Goal: Navigation & Orientation: Understand site structure

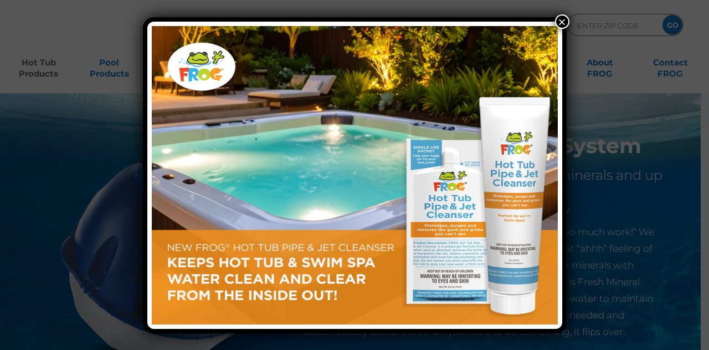
click at [559, 18] on button "×" at bounding box center [562, 21] width 14 height 14
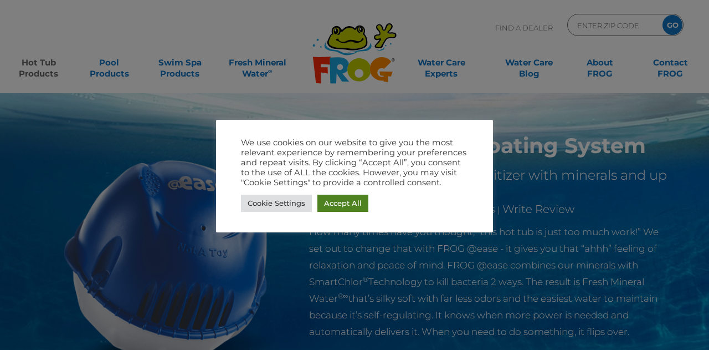
click at [335, 203] on link "Accept All" at bounding box center [342, 202] width 51 height 17
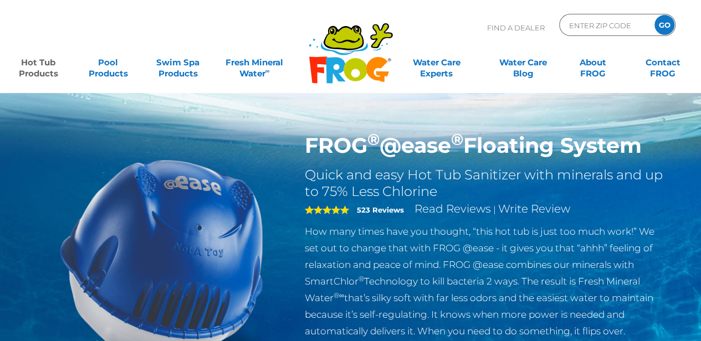
click at [344, 42] on icon at bounding box center [343, 38] width 37 height 22
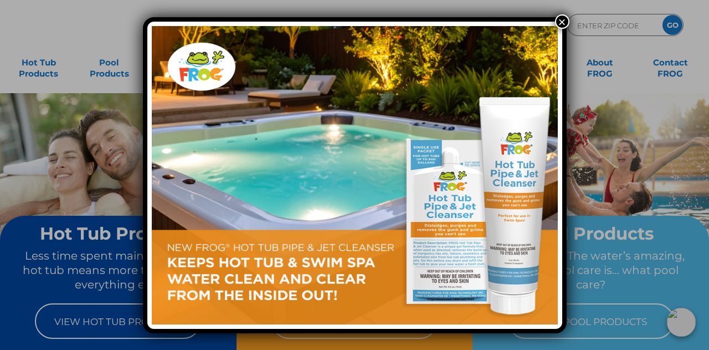
click at [561, 18] on button "×" at bounding box center [562, 21] width 14 height 14
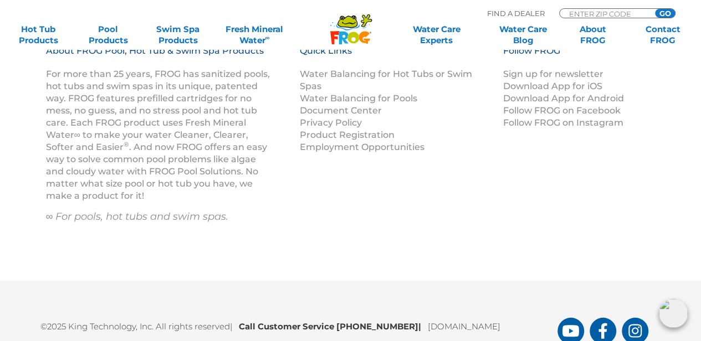
scroll to position [1550, 0]
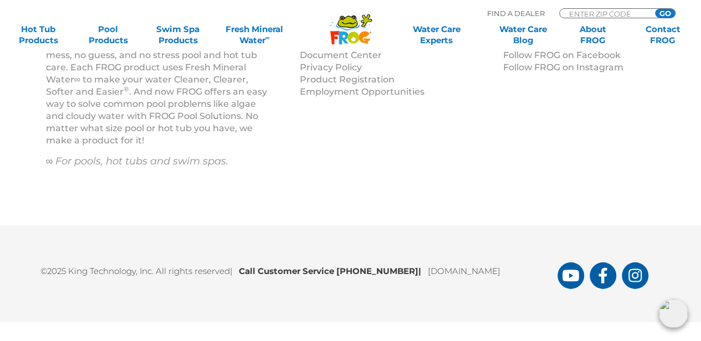
click at [353, 27] on icon at bounding box center [347, 22] width 20 height 13
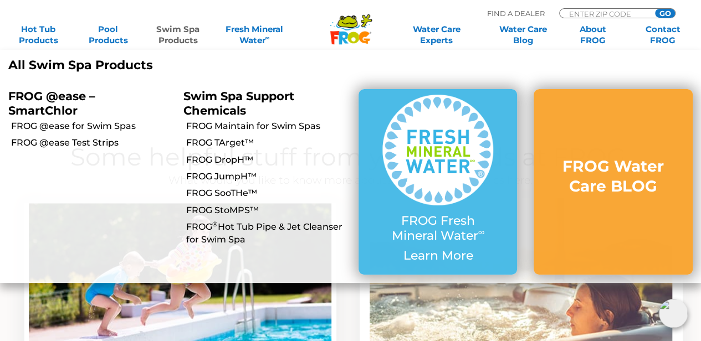
scroll to position [387, 0]
